Goal: Task Accomplishment & Management: Use online tool/utility

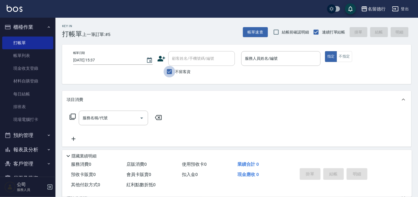
drag, startPoint x: 172, startPoint y: 73, endPoint x: 177, endPoint y: 68, distance: 6.9
click at [172, 73] on input "不留客資" at bounding box center [170, 72] width 12 height 12
checkbox input "false"
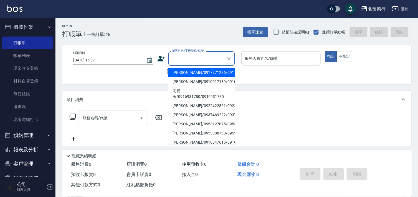
click at [187, 61] on input "顧客姓名/手機號碼/編號" at bounding box center [197, 59] width 53 height 10
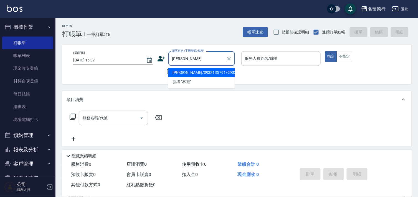
click at [187, 73] on li "[PERSON_NAME]/0932135791/0932135791" at bounding box center [201, 72] width 67 height 9
type input "[PERSON_NAME]/0932135791/0932135791"
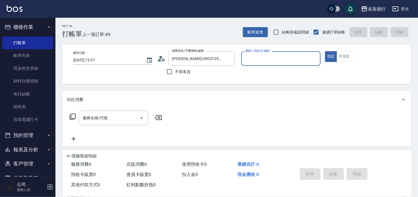
type input "品言-07"
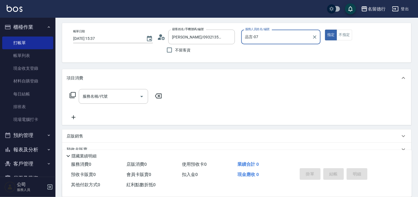
scroll to position [74, 0]
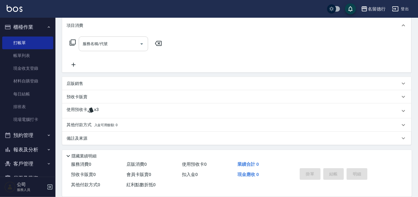
click at [91, 47] on input "服務名稱/代號" at bounding box center [109, 44] width 56 height 10
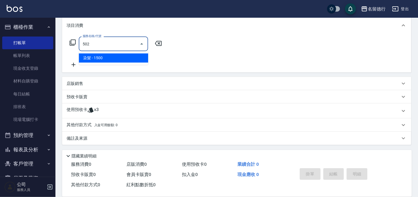
click at [103, 59] on span "染髮 - 1500" at bounding box center [113, 58] width 69 height 9
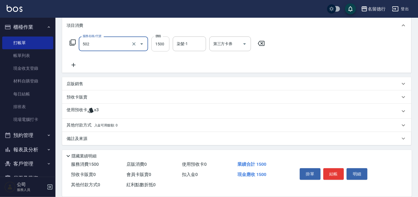
type input "染髮(502)"
click at [164, 45] on input "1500" at bounding box center [160, 44] width 18 height 15
type input "1000"
drag, startPoint x: 182, startPoint y: 42, endPoint x: 184, endPoint y: 45, distance: 4.0
click at [182, 42] on div "染髮-1 染髮-1" at bounding box center [189, 44] width 33 height 15
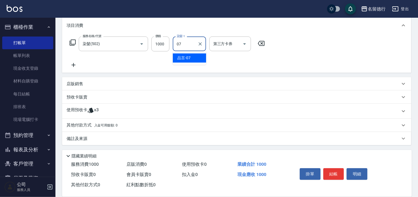
click at [187, 61] on div "品言 -07" at bounding box center [189, 58] width 33 height 9
type input "品言-07"
drag, startPoint x: 87, startPoint y: 106, endPoint x: 85, endPoint y: 108, distance: 3.0
click at [86, 106] on div "使用預收卡 x3" at bounding box center [236, 111] width 349 height 15
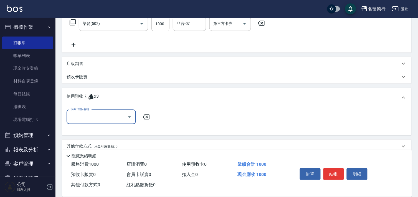
scroll to position [105, 0]
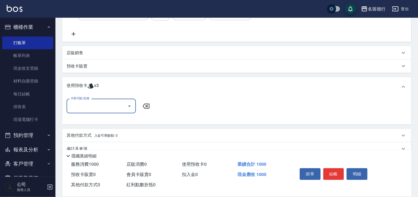
click at [83, 106] on input "卡券代號/名稱" at bounding box center [97, 107] width 56 height 10
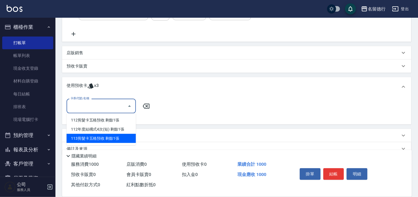
click at [115, 143] on div "113剪髮卡五格預收 剩餘1張" at bounding box center [101, 138] width 69 height 9
type input "113剪髮卡五格預收"
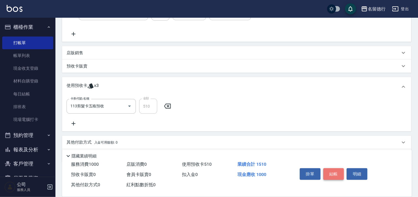
click at [331, 173] on button "結帳" at bounding box center [333, 175] width 21 height 12
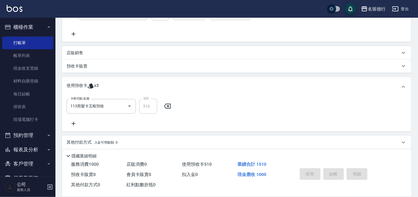
type input "[DATE] 17:11"
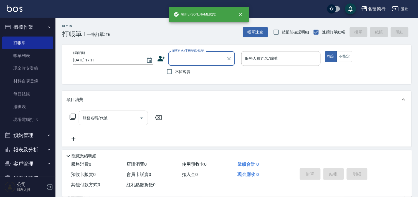
scroll to position [0, 0]
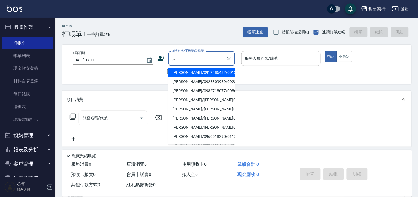
click at [191, 77] on li "[PERSON_NAME]/0912486432/0912486432" at bounding box center [201, 72] width 67 height 9
type input "[PERSON_NAME]/0912486432/0912486432"
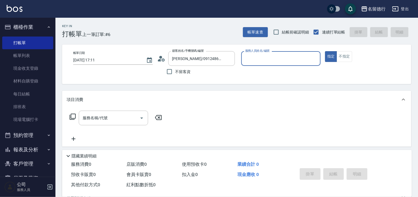
type input "品言-07"
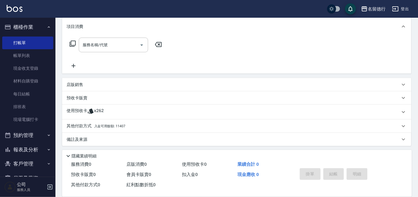
scroll to position [74, 0]
click at [84, 109] on p "使用預收卡" at bounding box center [77, 111] width 21 height 8
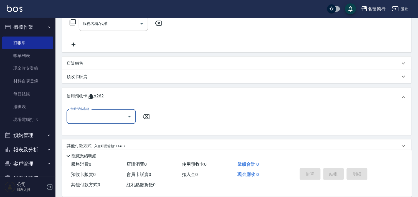
scroll to position [105, 0]
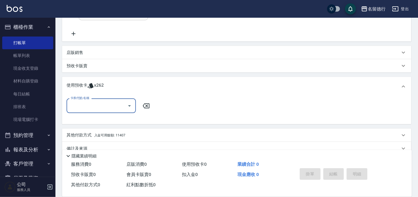
click at [85, 109] on input "卡券代號/名稱" at bounding box center [97, 106] width 56 height 10
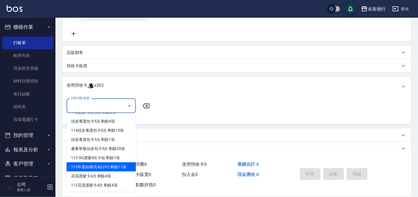
scroll to position [116, 0]
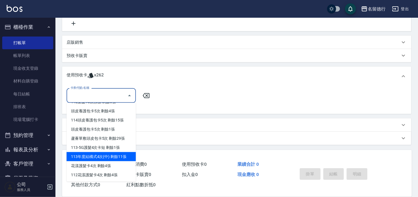
click at [110, 159] on div "113年度結構式4次(中) 剩餘11張" at bounding box center [101, 157] width 69 height 9
type input "113年度結構式4次(中)"
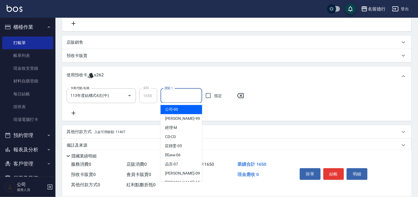
click at [181, 94] on input "護髮-1" at bounding box center [181, 96] width 37 height 10
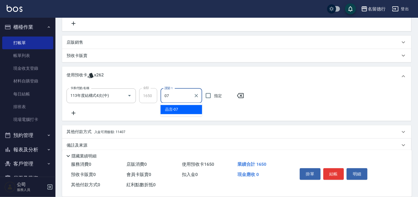
drag, startPoint x: 180, startPoint y: 107, endPoint x: 196, endPoint y: 102, distance: 16.9
click at [180, 107] on div "品言 -07" at bounding box center [182, 109] width 42 height 9
type input "品言-07"
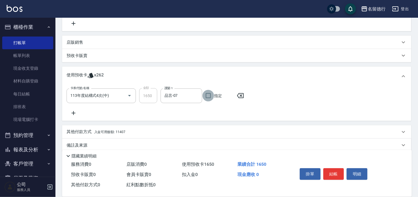
click at [202, 97] on input "指定" at bounding box center [208, 96] width 12 height 12
checkbox input "true"
click at [71, 113] on icon at bounding box center [74, 113] width 14 height 7
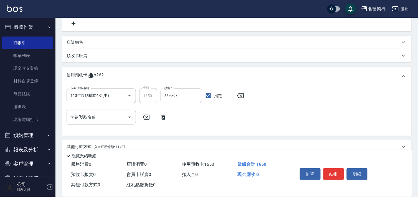
click at [84, 117] on div "卡券代號/名稱 卡券代號/名稱" at bounding box center [101, 117] width 69 height 15
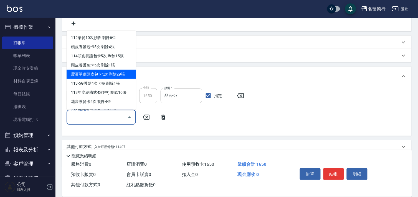
scroll to position [62, 0]
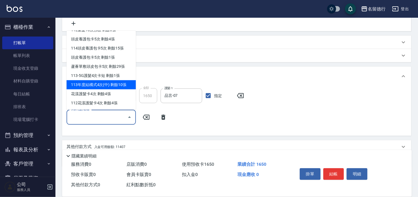
click at [222, 138] on div "項目消費 服務名稱/代號 服務名稱/代號 店販銷售 服務人員姓名/編號 服務人員姓名/編號 商品代號/名稱 商品代號/名稱 預收卡販賣 卡券名稱/代號 卡券名…" at bounding box center [236, 71] width 349 height 192
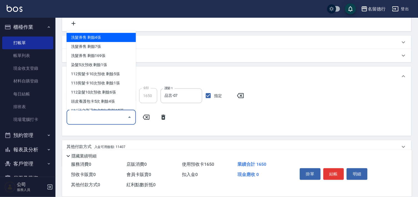
click at [109, 120] on input "卡券代號/名稱" at bounding box center [97, 118] width 56 height 10
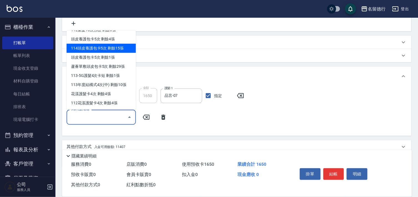
click at [110, 47] on div "114頭皮養護包卡5次 剩餘15張" at bounding box center [101, 48] width 69 height 9
type input "114頭皮養護包卡5次"
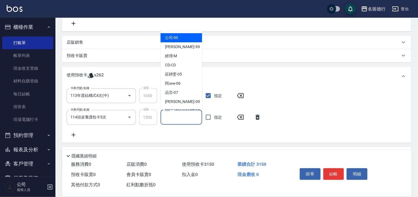
click at [179, 117] on input "頭皮-1" at bounding box center [181, 118] width 37 height 10
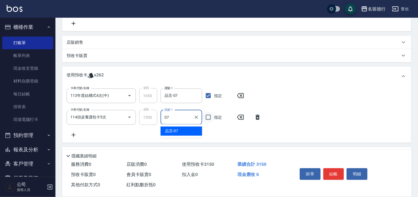
drag, startPoint x: 180, startPoint y: 128, endPoint x: 207, endPoint y: 122, distance: 27.3
click at [181, 129] on div "品言 -07" at bounding box center [182, 131] width 42 height 9
type input "品言-07"
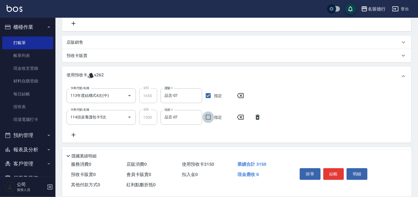
click at [209, 120] on input "指定" at bounding box center [208, 118] width 12 height 12
checkbox input "true"
click at [74, 134] on icon at bounding box center [74, 135] width 14 height 7
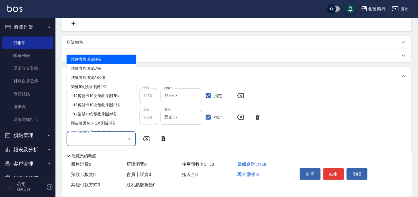
click at [82, 136] on div "卡券代號/名稱 卡券代號/名稱" at bounding box center [101, 139] width 69 height 15
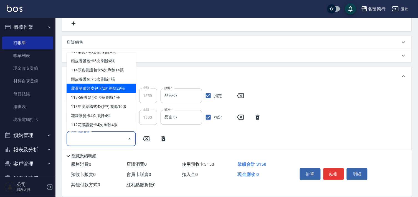
click at [112, 89] on div "蘆薈單敷頭皮包卡5次 剩餘29張" at bounding box center [101, 88] width 69 height 9
type input "蘆薈單敷頭皮包卡5次"
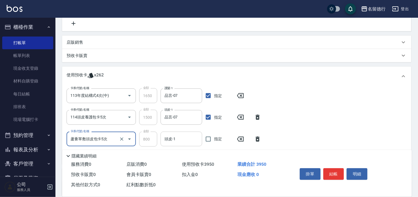
click at [178, 143] on input "頭皮-1" at bounding box center [181, 140] width 37 height 10
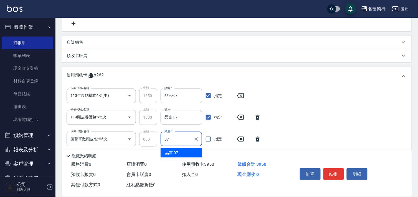
drag, startPoint x: 180, startPoint y: 150, endPoint x: 197, endPoint y: 143, distance: 18.9
click at [181, 150] on div "品言 -07" at bounding box center [182, 153] width 42 height 9
type input "品言-07"
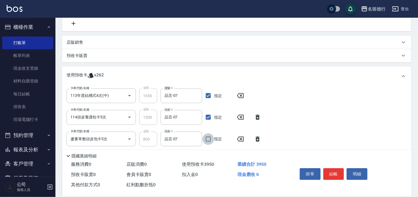
click at [203, 141] on input "指定" at bounding box center [208, 140] width 12 height 12
checkbox input "true"
click at [330, 176] on button "結帳" at bounding box center [333, 175] width 21 height 12
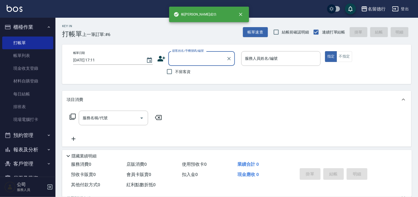
scroll to position [0, 0]
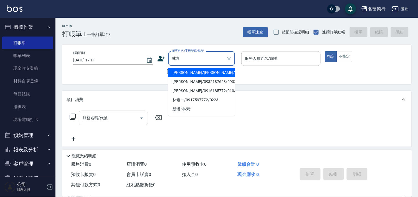
click at [190, 72] on li "[PERSON_NAME]/[PERSON_NAME]/0909578011" at bounding box center [201, 72] width 67 height 9
type input "[PERSON_NAME]/[PERSON_NAME]/0909578011"
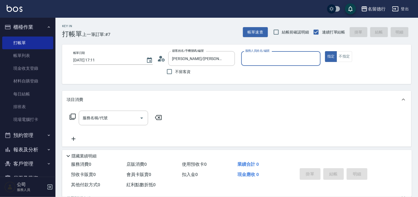
type input "品言-07"
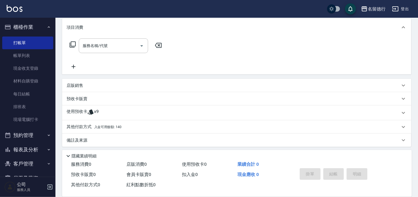
scroll to position [74, 0]
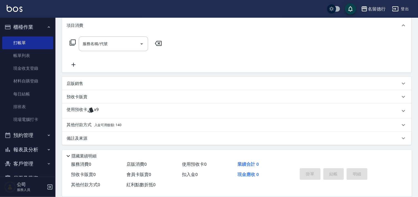
click at [71, 108] on p "使用預收卡" at bounding box center [77, 111] width 21 height 8
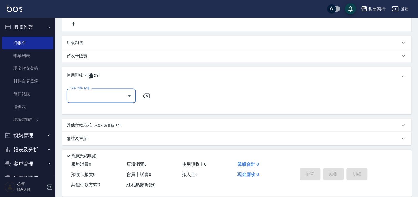
scroll to position [116, 0]
click at [90, 95] on input "卡券代號/名稱" at bounding box center [97, 96] width 56 height 10
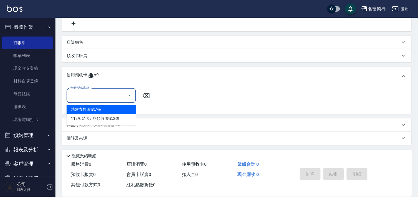
click at [105, 109] on div "洗髮券售 剩餘7張" at bounding box center [101, 109] width 69 height 9
type input "洗髮券售"
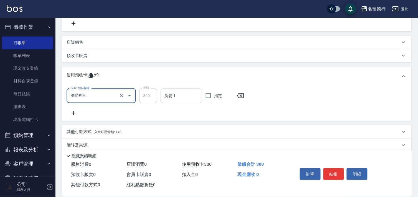
click at [167, 98] on input "洗髮-1" at bounding box center [181, 96] width 37 height 10
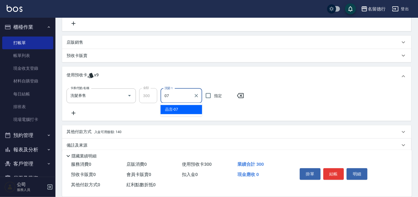
drag, startPoint x: 181, startPoint y: 110, endPoint x: 222, endPoint y: 103, distance: 41.8
click at [181, 110] on div "品言 -07" at bounding box center [182, 109] width 42 height 9
type input "品言-07"
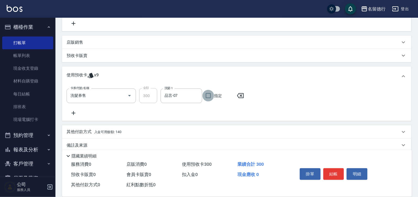
drag, startPoint x: 209, startPoint y: 92, endPoint x: 209, endPoint y: 97, distance: 4.7
click at [209, 94] on input "指定" at bounding box center [208, 96] width 12 height 12
checkbox input "true"
click at [69, 111] on icon at bounding box center [74, 113] width 14 height 7
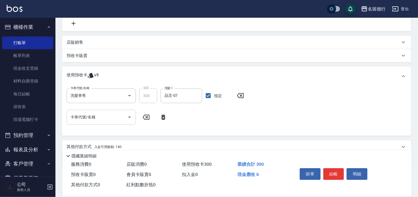
click at [83, 115] on div "卡券代號/名稱 卡券代號/名稱" at bounding box center [101, 117] width 69 height 15
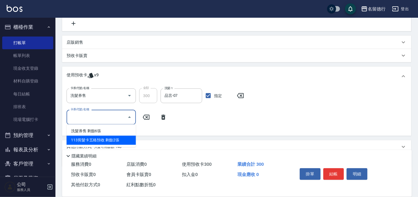
click at [113, 140] on div "113剪髮卡五格預收 剩餘2張" at bounding box center [101, 140] width 69 height 9
type input "113剪髮卡五格預收"
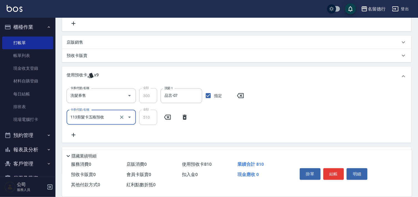
click at [295, 139] on div "卡券代號/名稱 洗髮券售 卡券代號/名稱 金額 300 金額 洗髮-1 品言-07 洗髮-1 指定 卡券代號/名稱 113剪髮卡五格預收 卡券代號/名稱 金額…" at bounding box center [236, 114] width 349 height 57
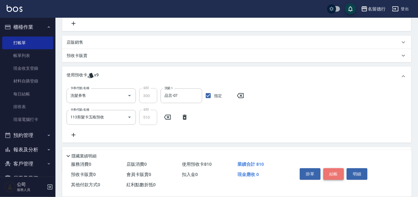
click at [336, 169] on button "結帳" at bounding box center [333, 175] width 21 height 12
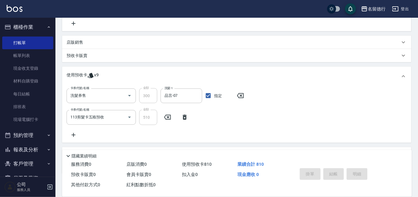
type input "[DATE] 17:12"
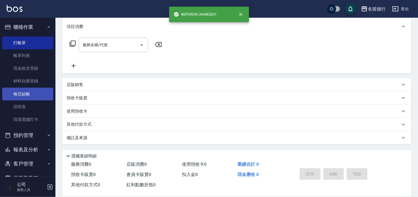
scroll to position [0, 0]
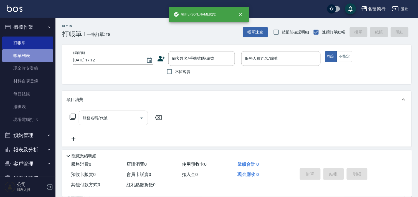
click at [30, 53] on link "帳單列表" at bounding box center [27, 55] width 51 height 13
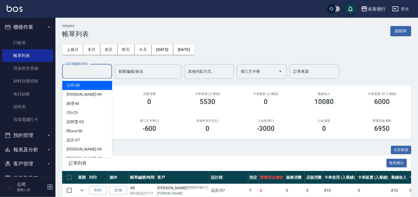
click at [70, 72] on div "設計師編號/姓名 設計師編號/姓名" at bounding box center [87, 71] width 50 height 15
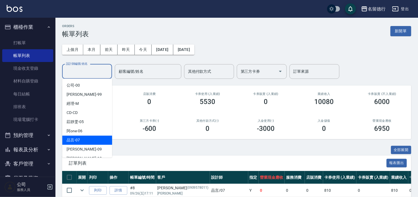
click at [81, 139] on div "品言 -07" at bounding box center [87, 140] width 50 height 9
type input "品言-07"
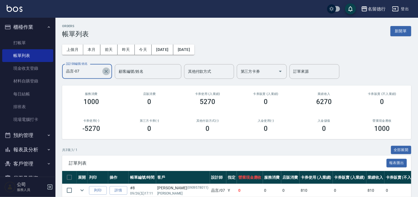
click at [104, 70] on icon "Clear" at bounding box center [106, 72] width 6 height 6
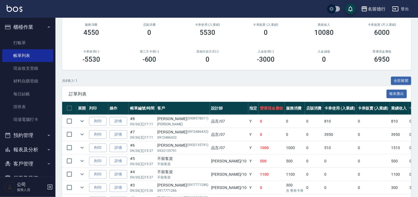
scroll to position [120, 0]
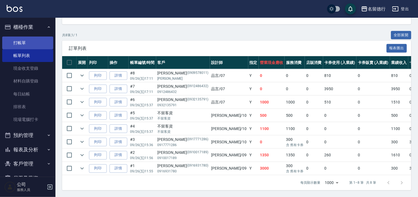
click at [20, 45] on link "打帳單" at bounding box center [27, 43] width 51 height 13
